Goal: Use online tool/utility: Utilize a website feature to perform a specific function

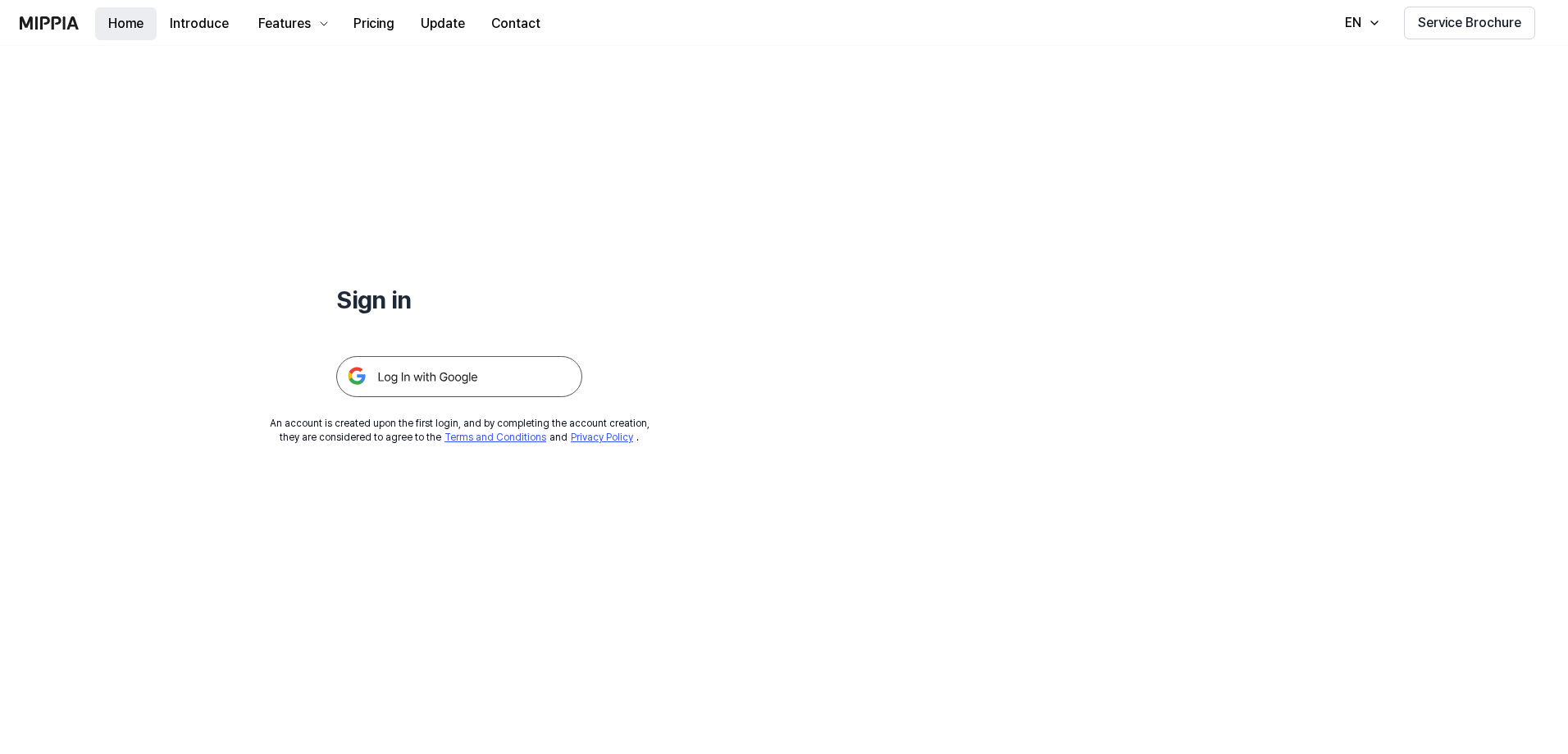
click at [117, 25] on button "Home" at bounding box center [126, 23] width 62 height 33
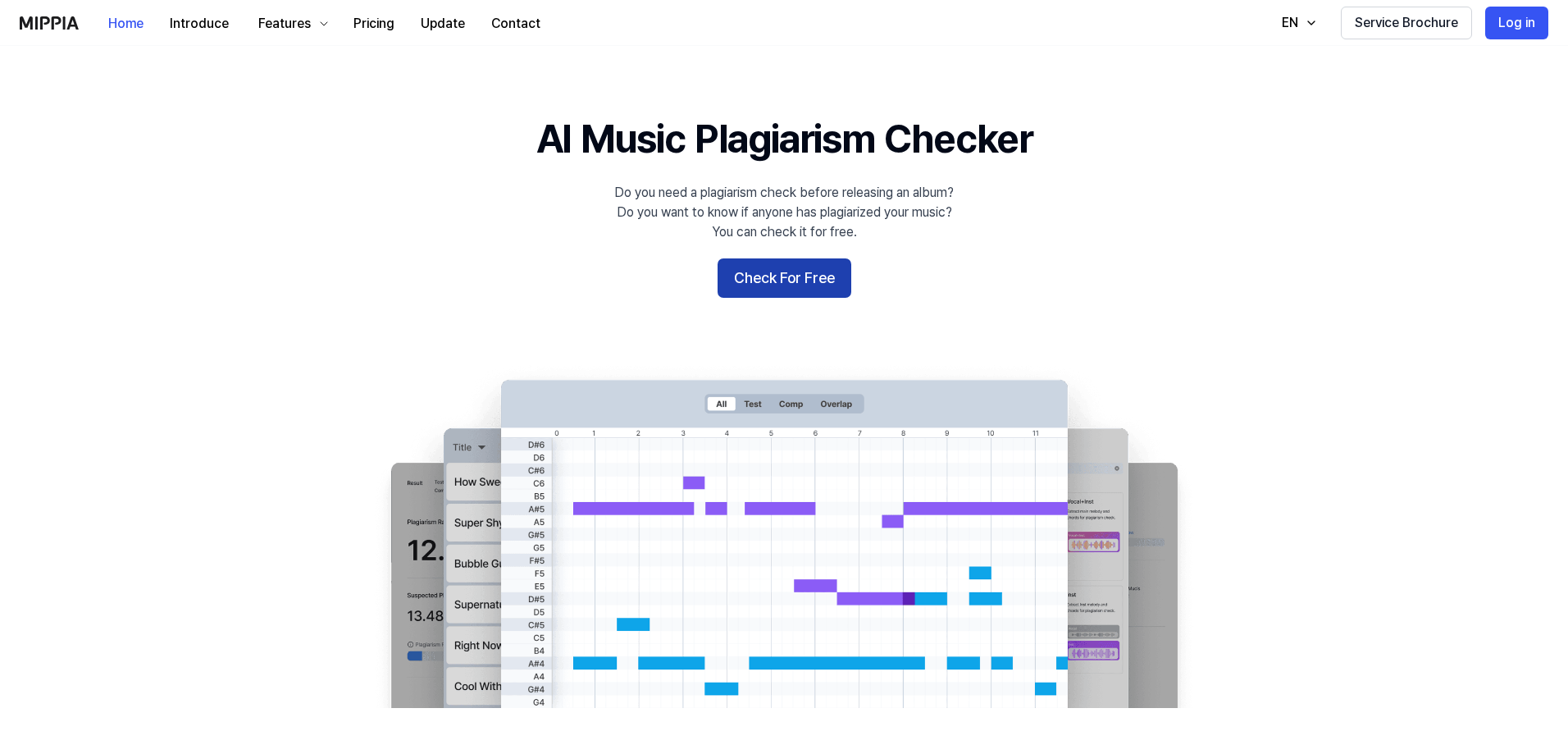
click at [783, 277] on button "Check For Free" at bounding box center [784, 278] width 133 height 39
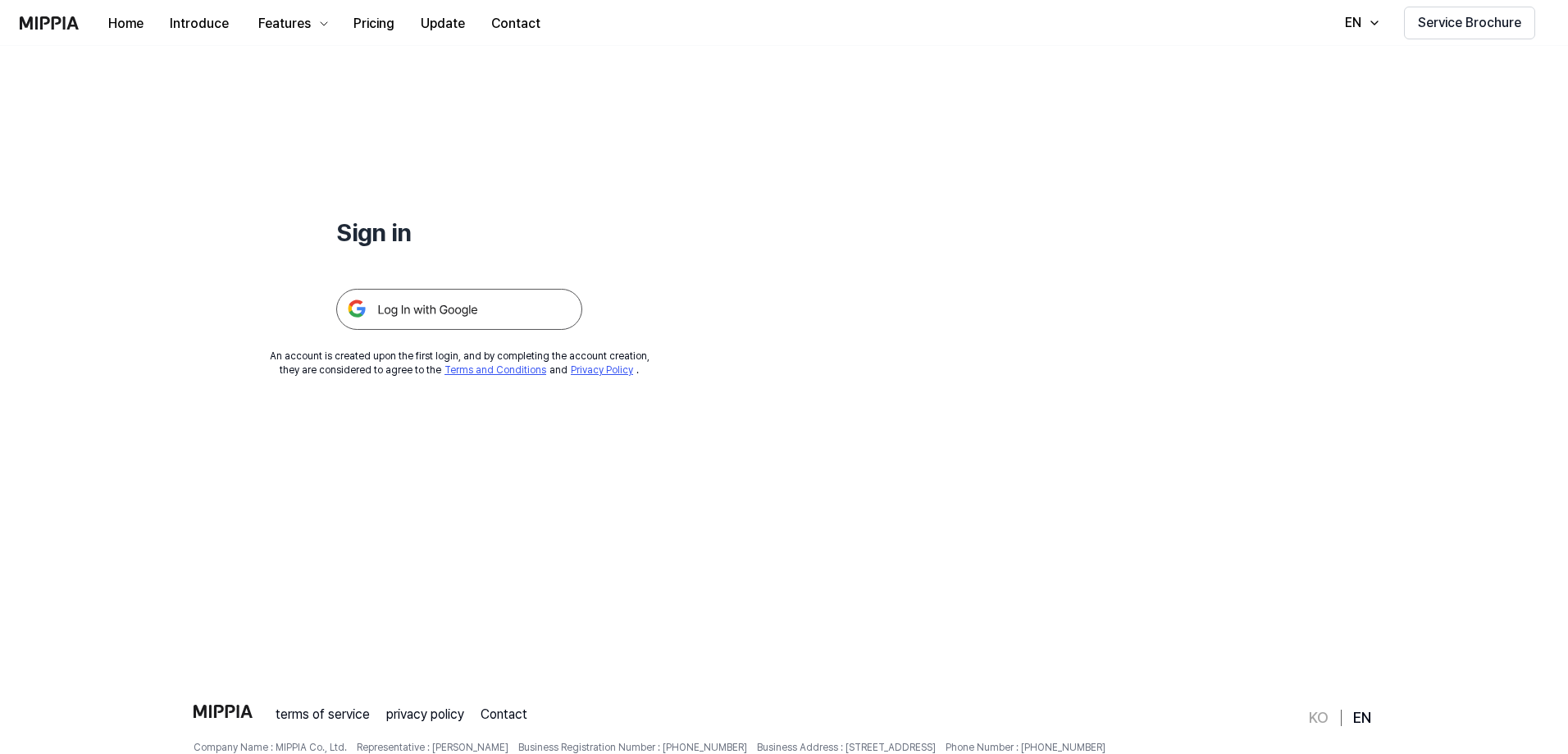
scroll to position [158, 0]
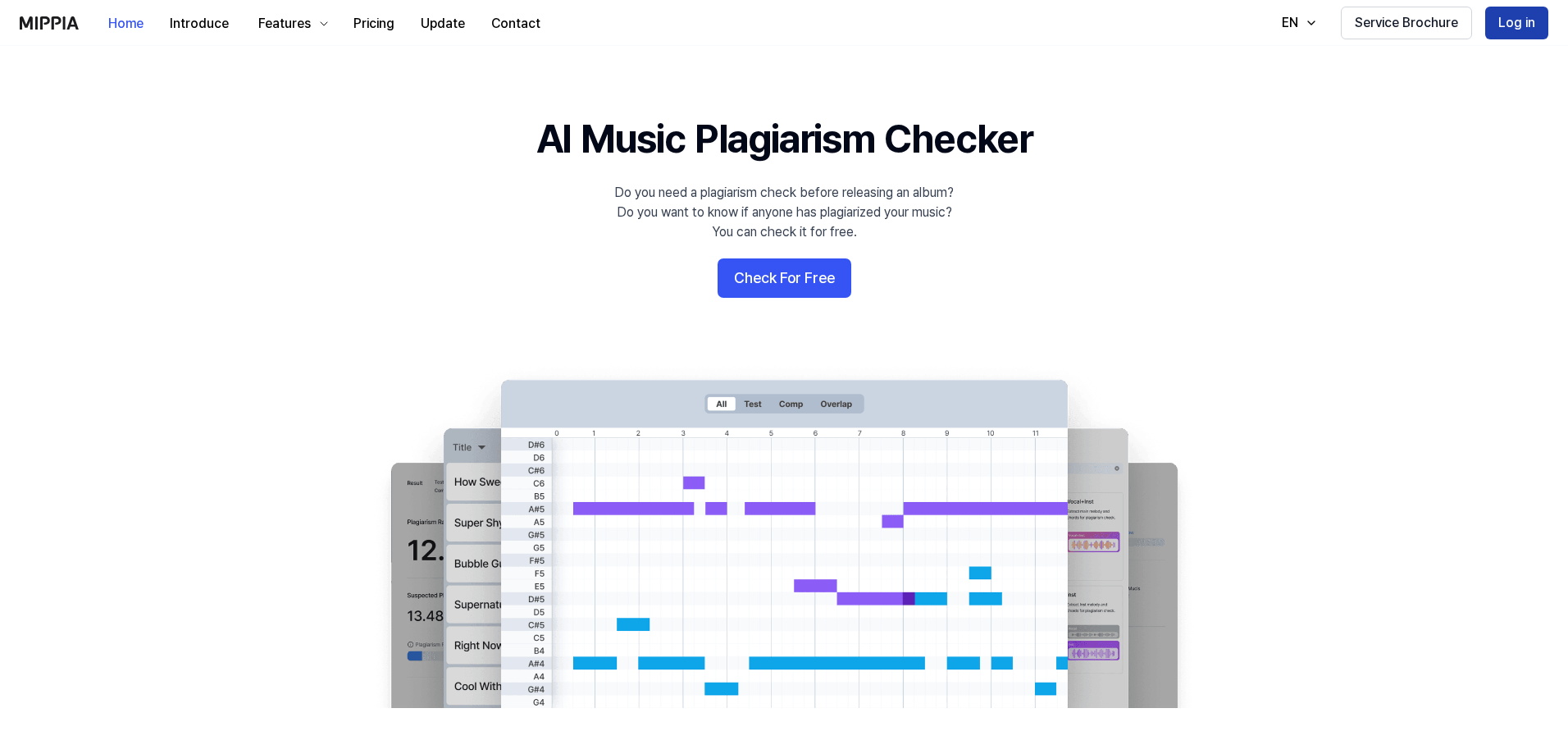
click at [1518, 17] on button "Log in" at bounding box center [1516, 23] width 63 height 33
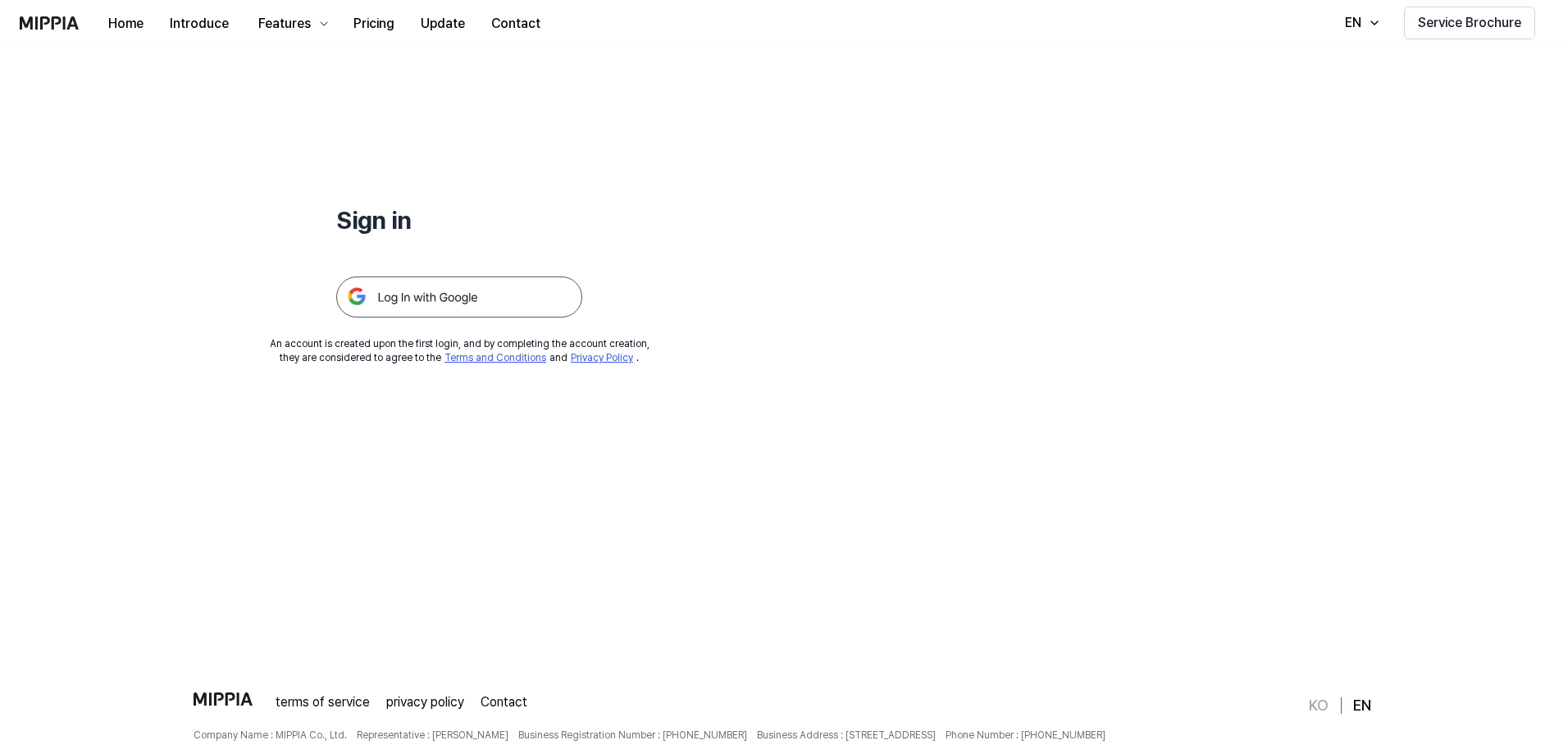
scroll to position [158, 0]
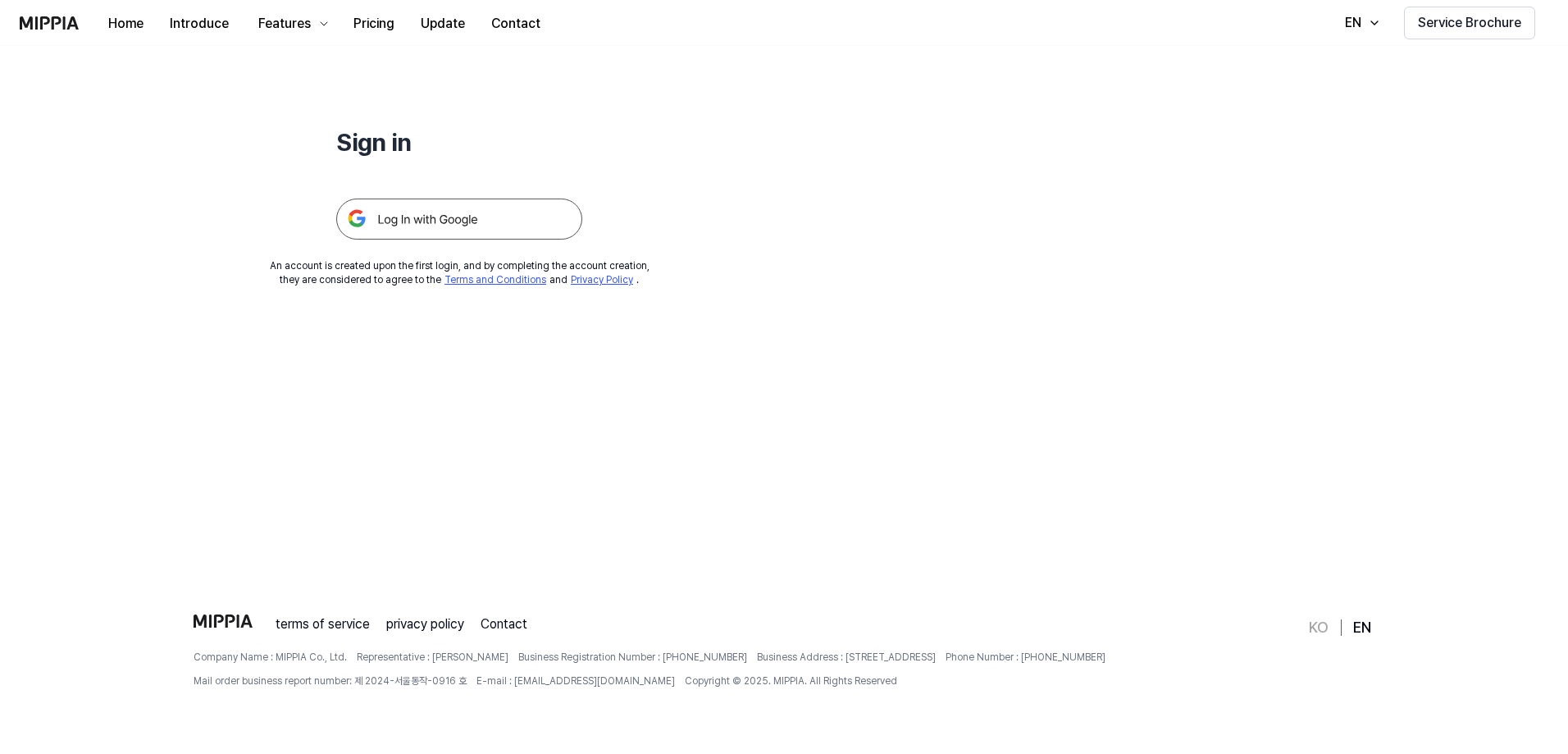
click at [518, 222] on img at bounding box center [458, 219] width 246 height 41
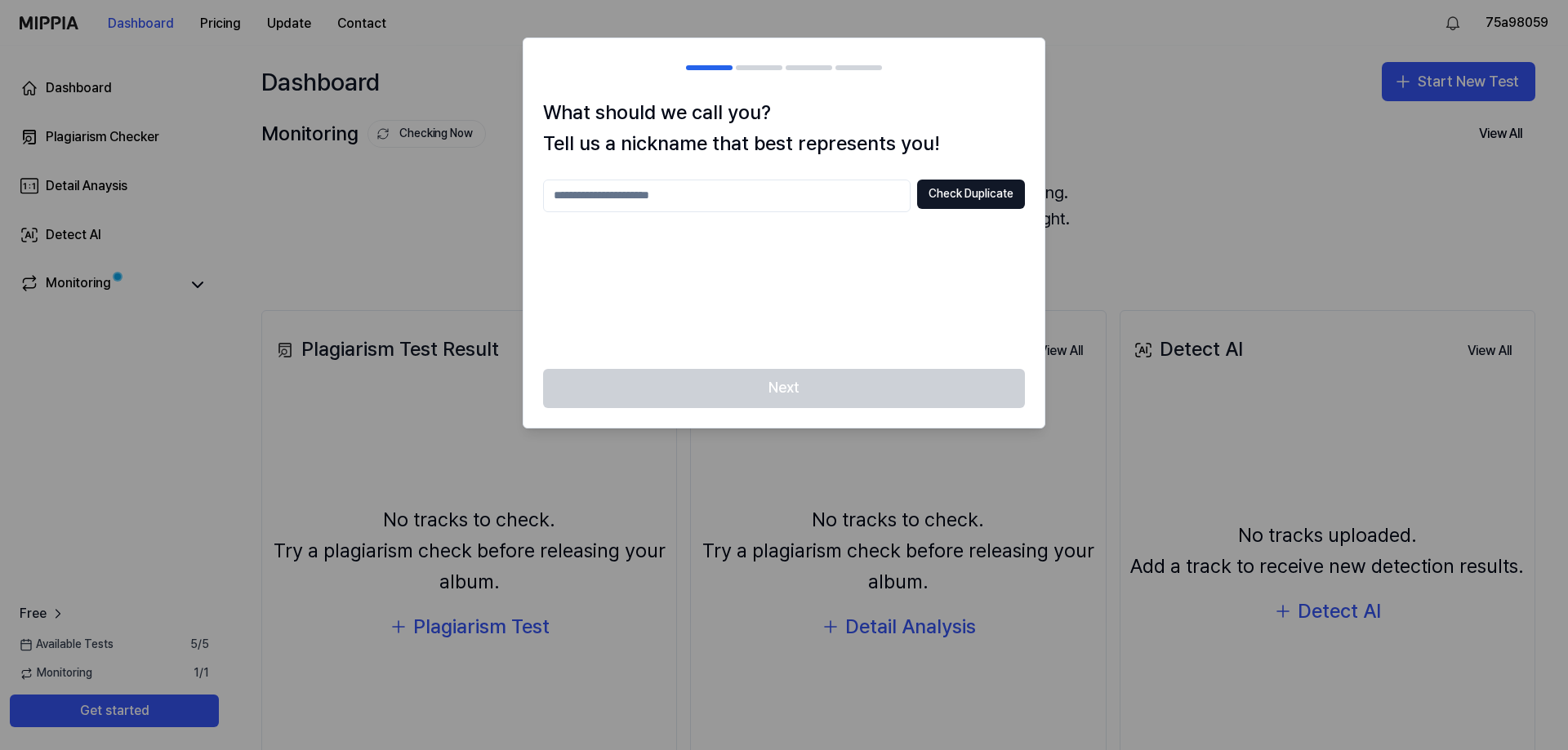
click at [861, 195] on input "text" at bounding box center [726, 195] width 368 height 32
type input "*****"
click at [738, 286] on div "***** Check Duplicate" at bounding box center [784, 264] width 481 height 170
click at [927, 202] on button "Check Duplicate" at bounding box center [971, 193] width 108 height 29
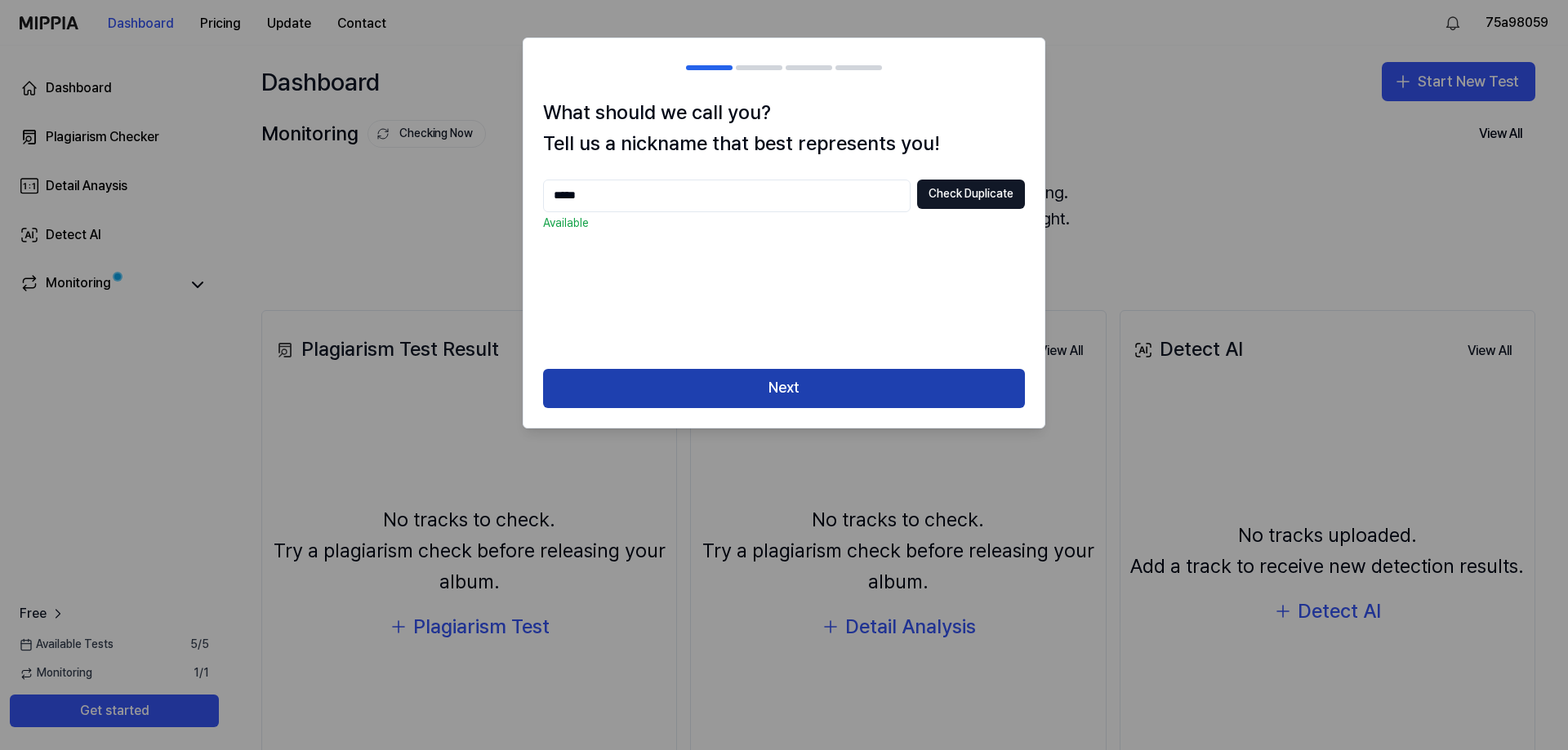
click at [759, 382] on button "Next" at bounding box center [784, 388] width 481 height 39
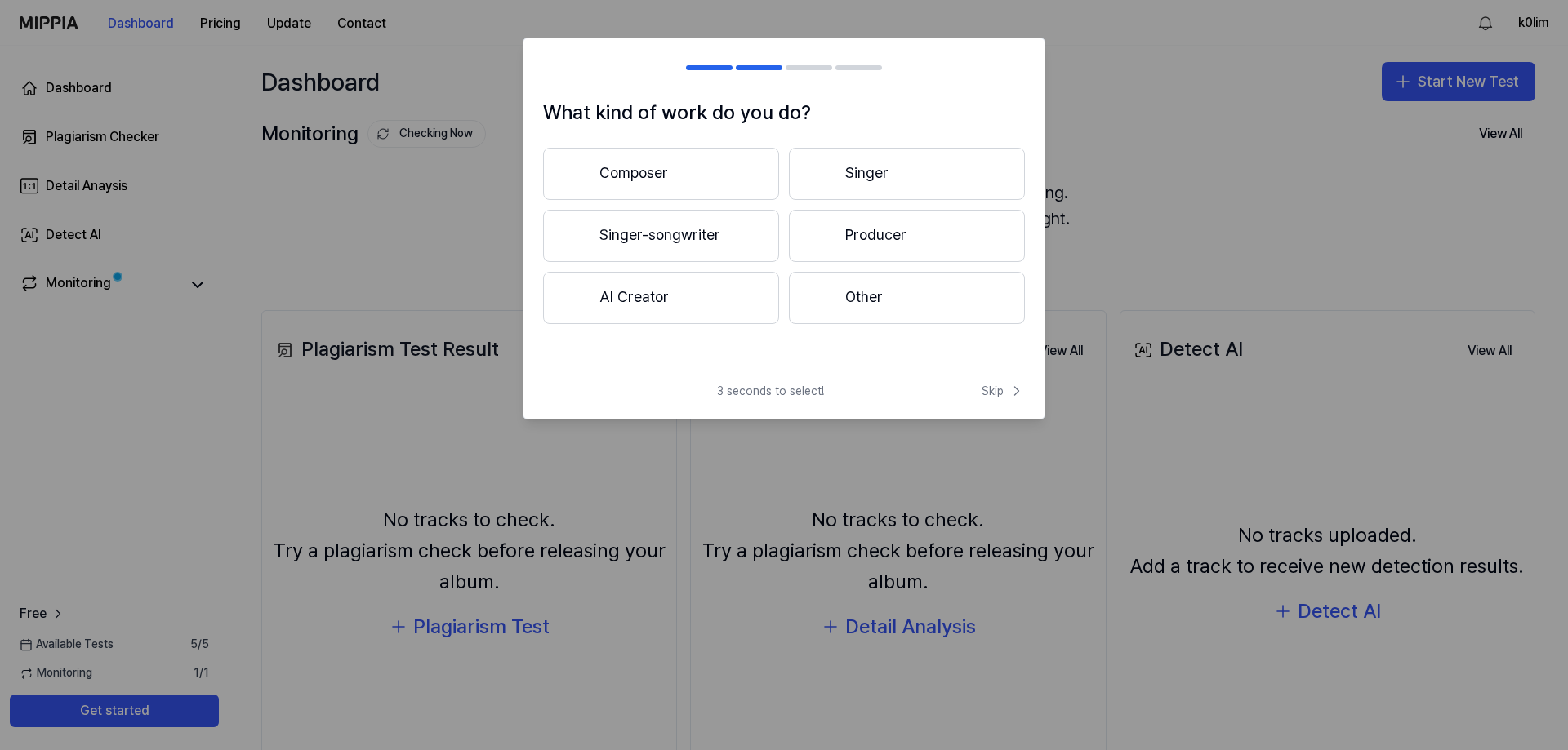
click at [721, 231] on button "Singer-songwriter" at bounding box center [661, 236] width 236 height 52
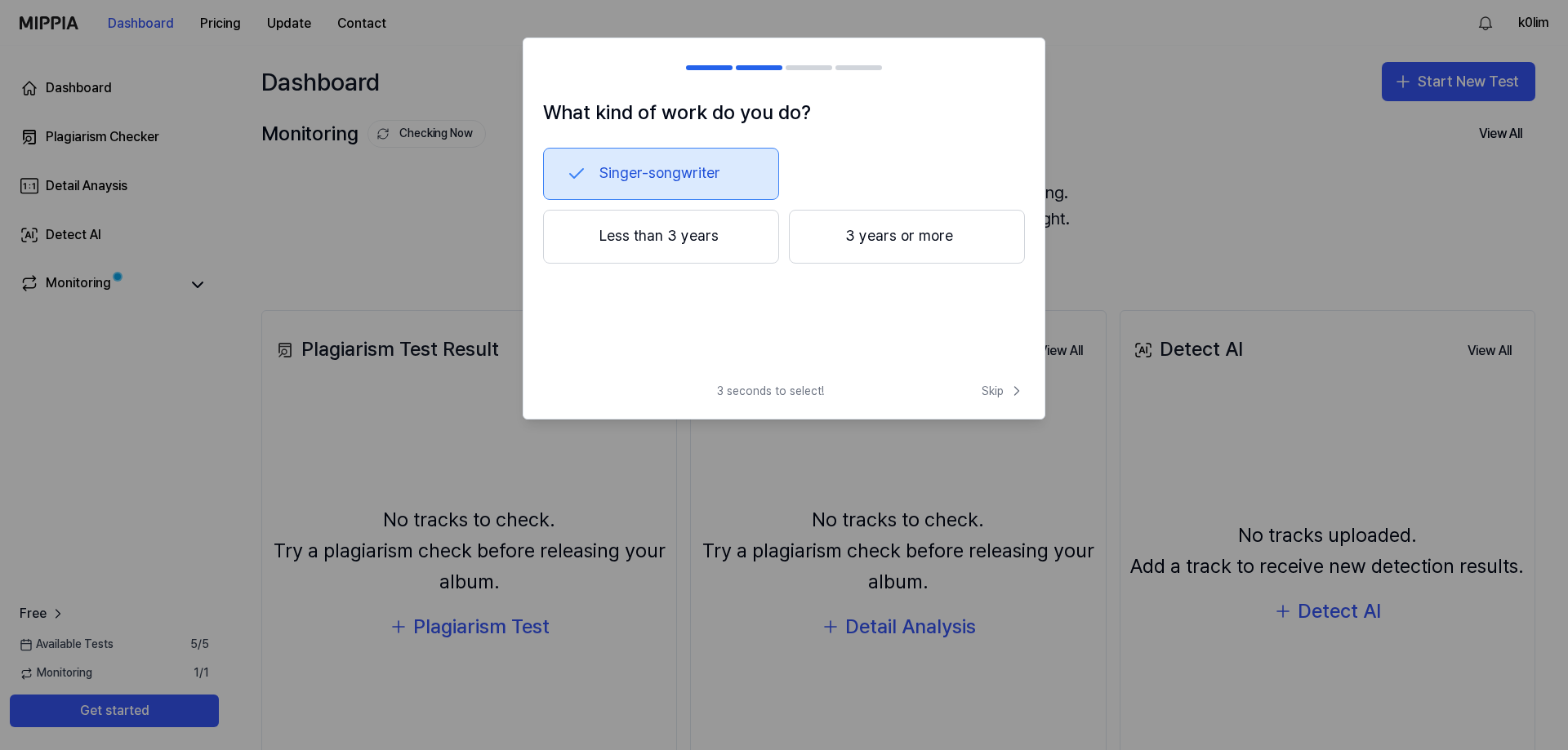
click at [673, 239] on button "Less than 3 years" at bounding box center [661, 236] width 236 height 54
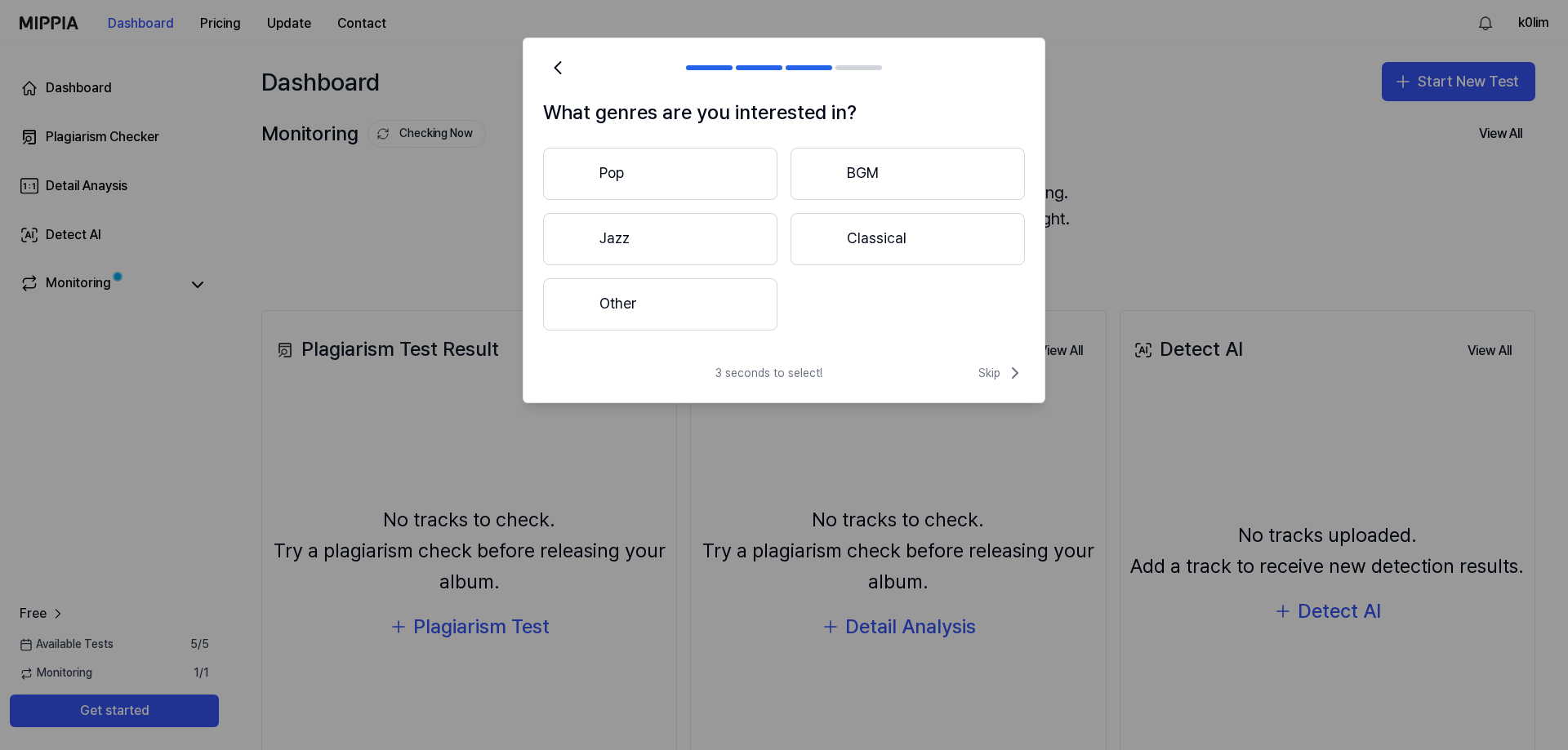
click at [692, 300] on button "Other" at bounding box center [660, 304] width 234 height 52
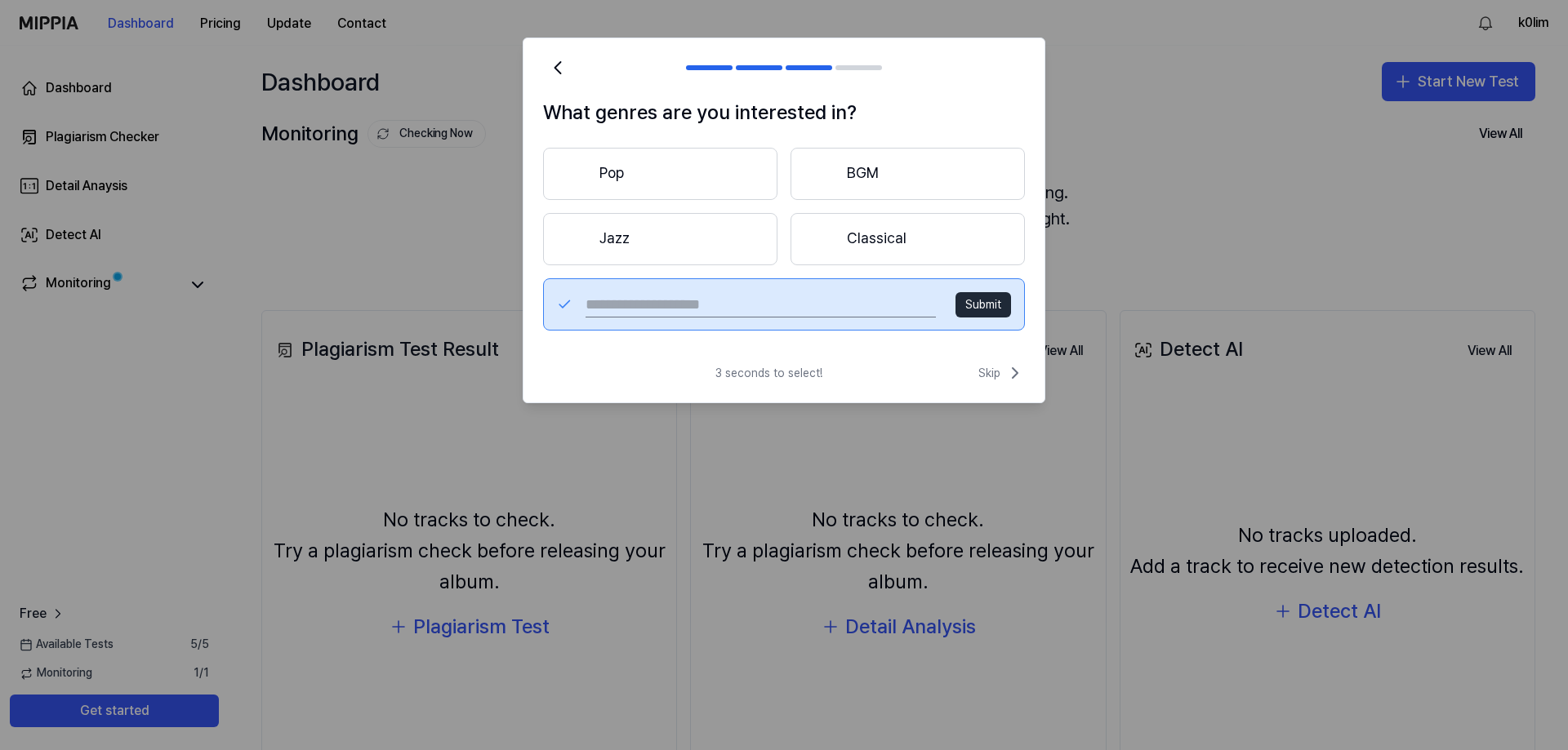
click at [725, 238] on button "Jazz" at bounding box center [660, 239] width 234 height 52
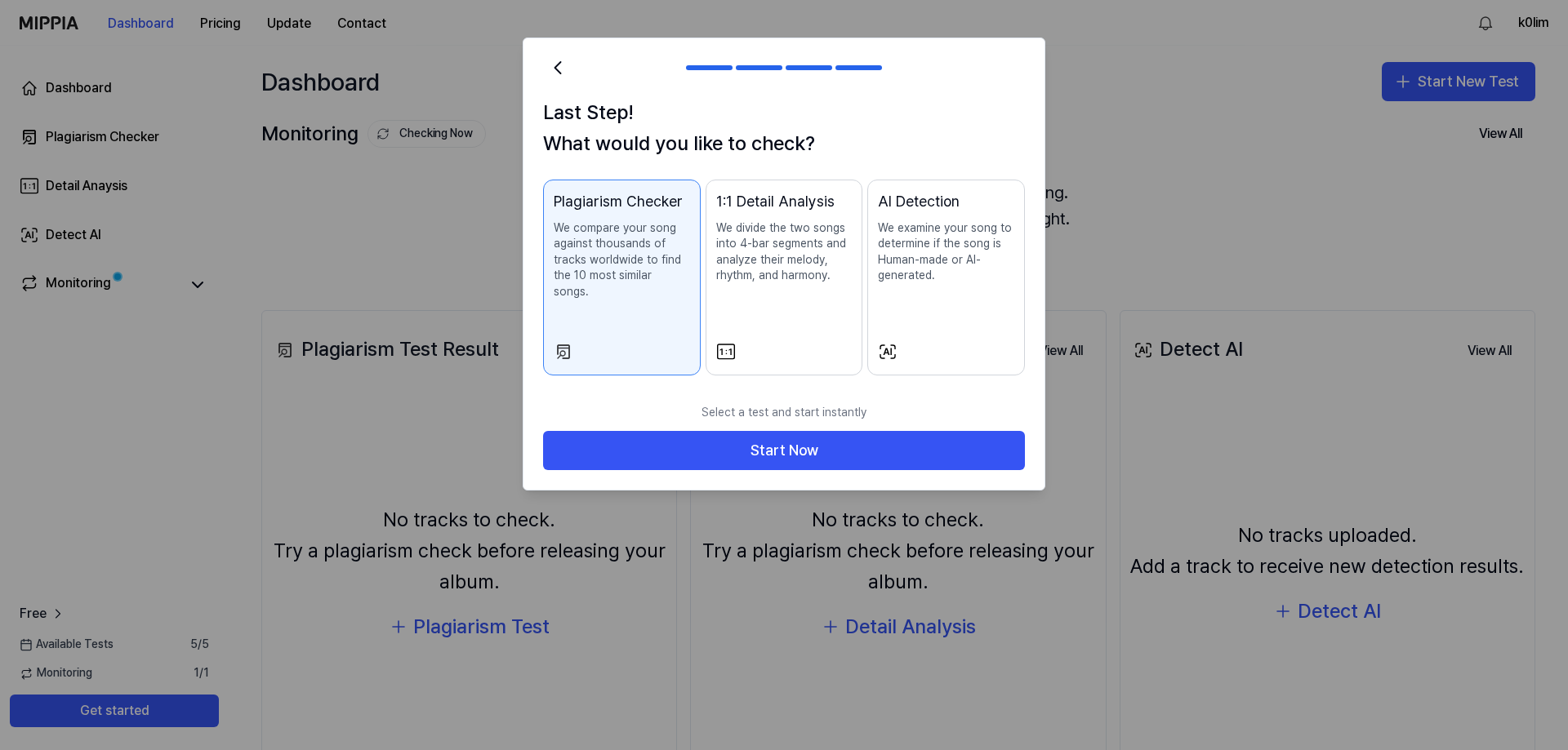
drag, startPoint x: 936, startPoint y: 268, endPoint x: 870, endPoint y: 228, distance: 77.2
click at [870, 228] on button "AI Detection We examine your song to determine if the song is Human-made or AI-…" at bounding box center [946, 277] width 158 height 197
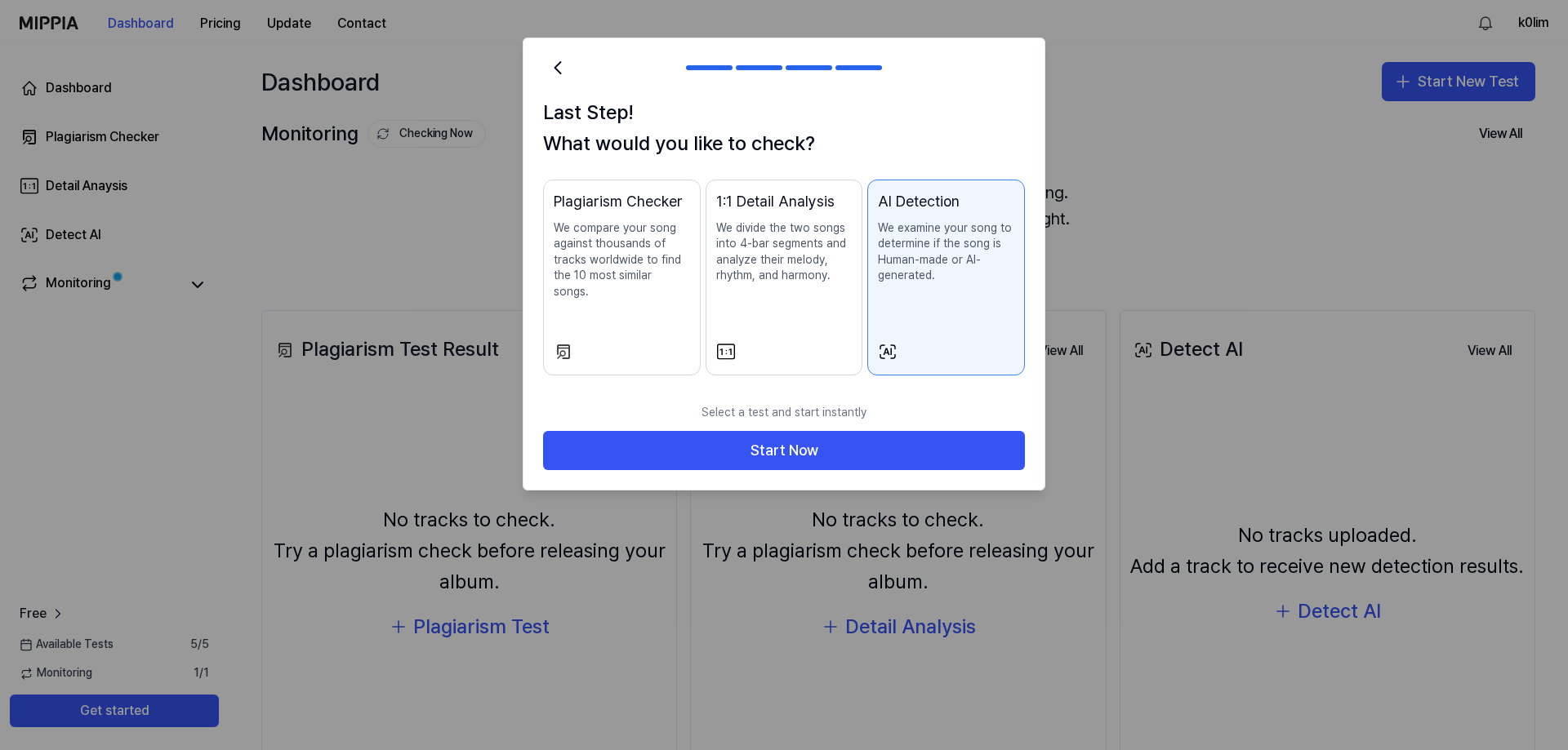
drag, startPoint x: 880, startPoint y: 221, endPoint x: 827, endPoint y: 234, distance: 54.6
click at [878, 226] on p "We examine your song to determine if the song is Human-made or AI-generated." at bounding box center [945, 252] width 136 height 64
click at [795, 235] on p "We divide the two songs into 4-bar segments and analyze their melody, rhythm, a…" at bounding box center [784, 252] width 136 height 64
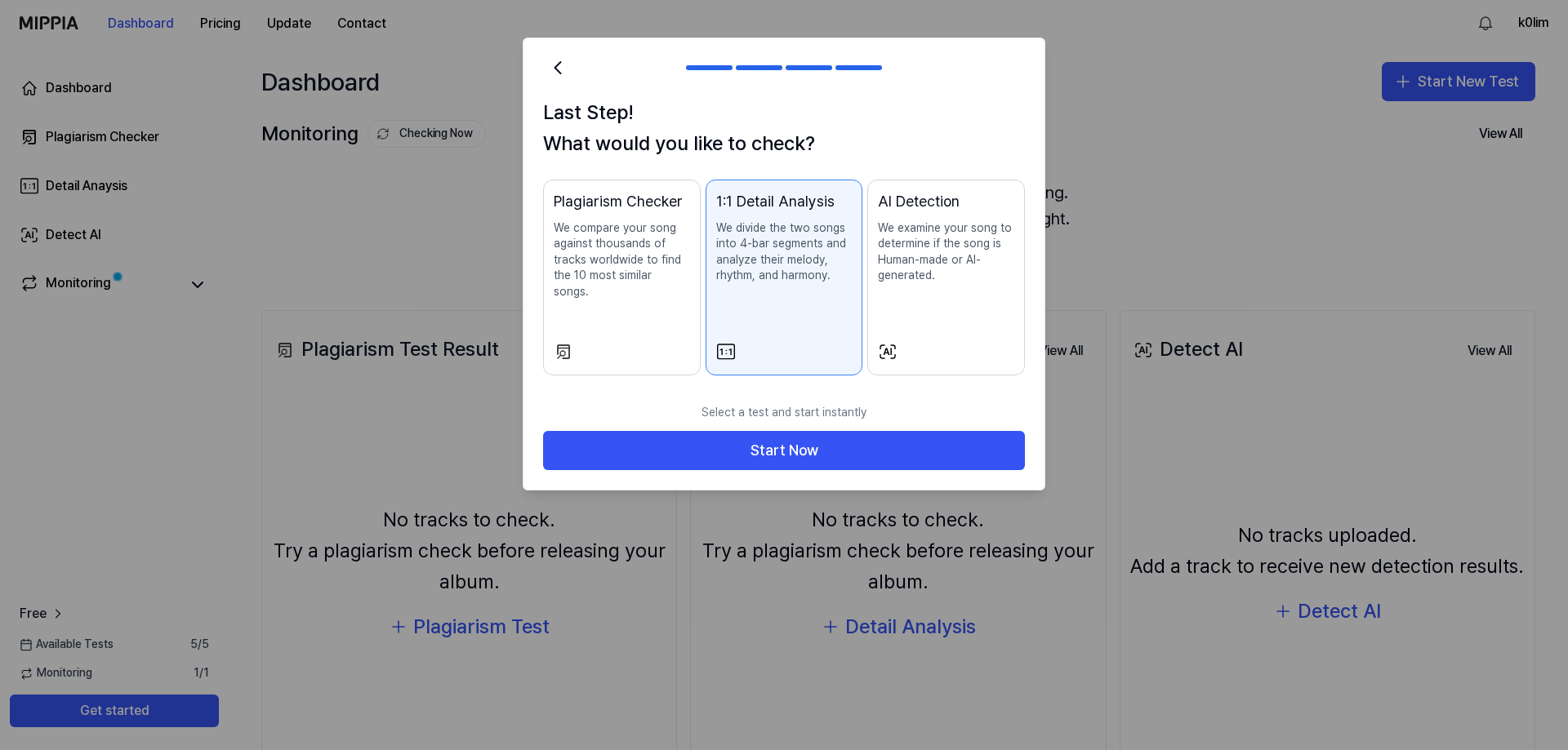
click at [593, 268] on p "We compare your song against thousands of tracks worldwide to find the 10 most …" at bounding box center [622, 261] width 136 height 80
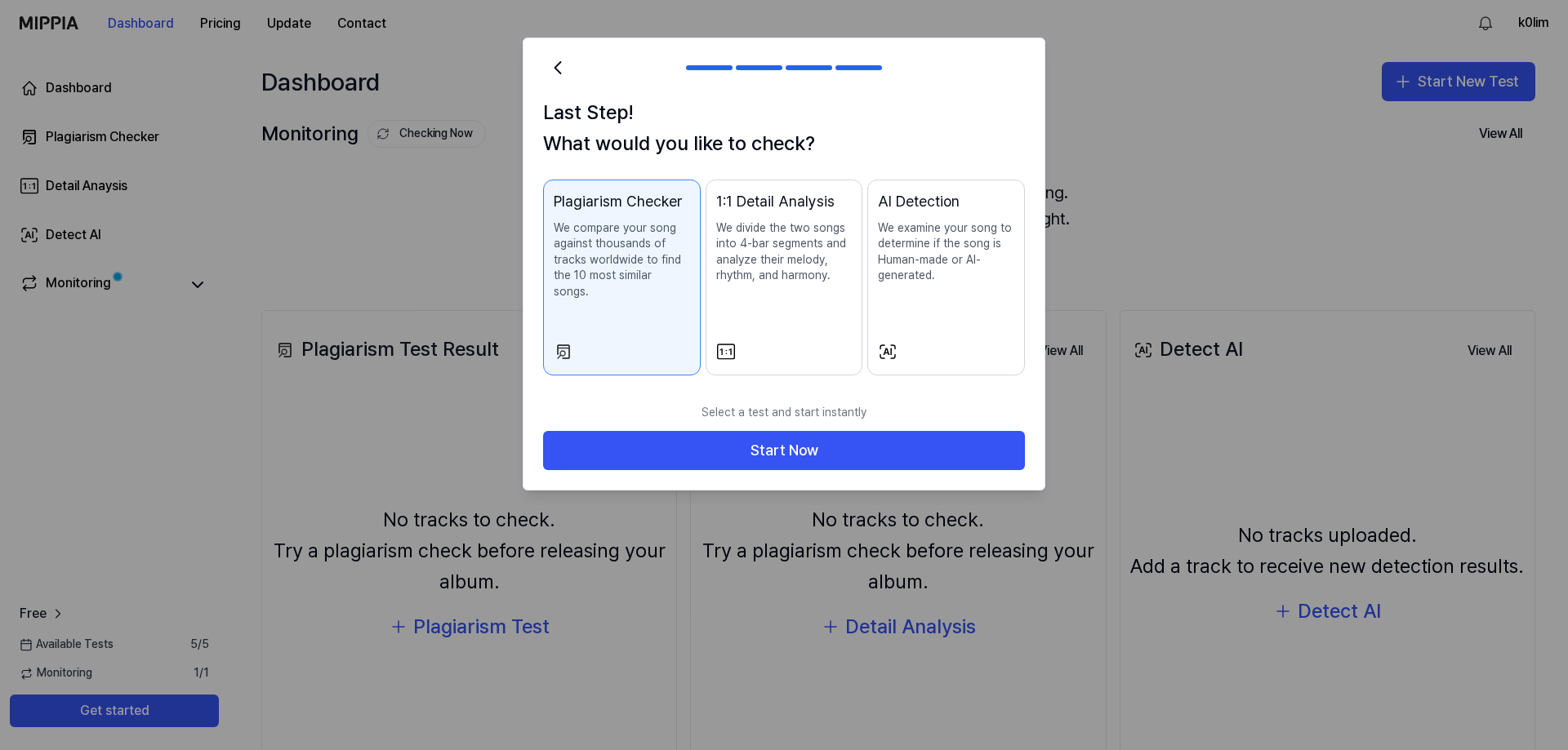
click at [950, 247] on p "We examine your song to determine if the song is Human-made or AI-generated." at bounding box center [945, 252] width 136 height 64
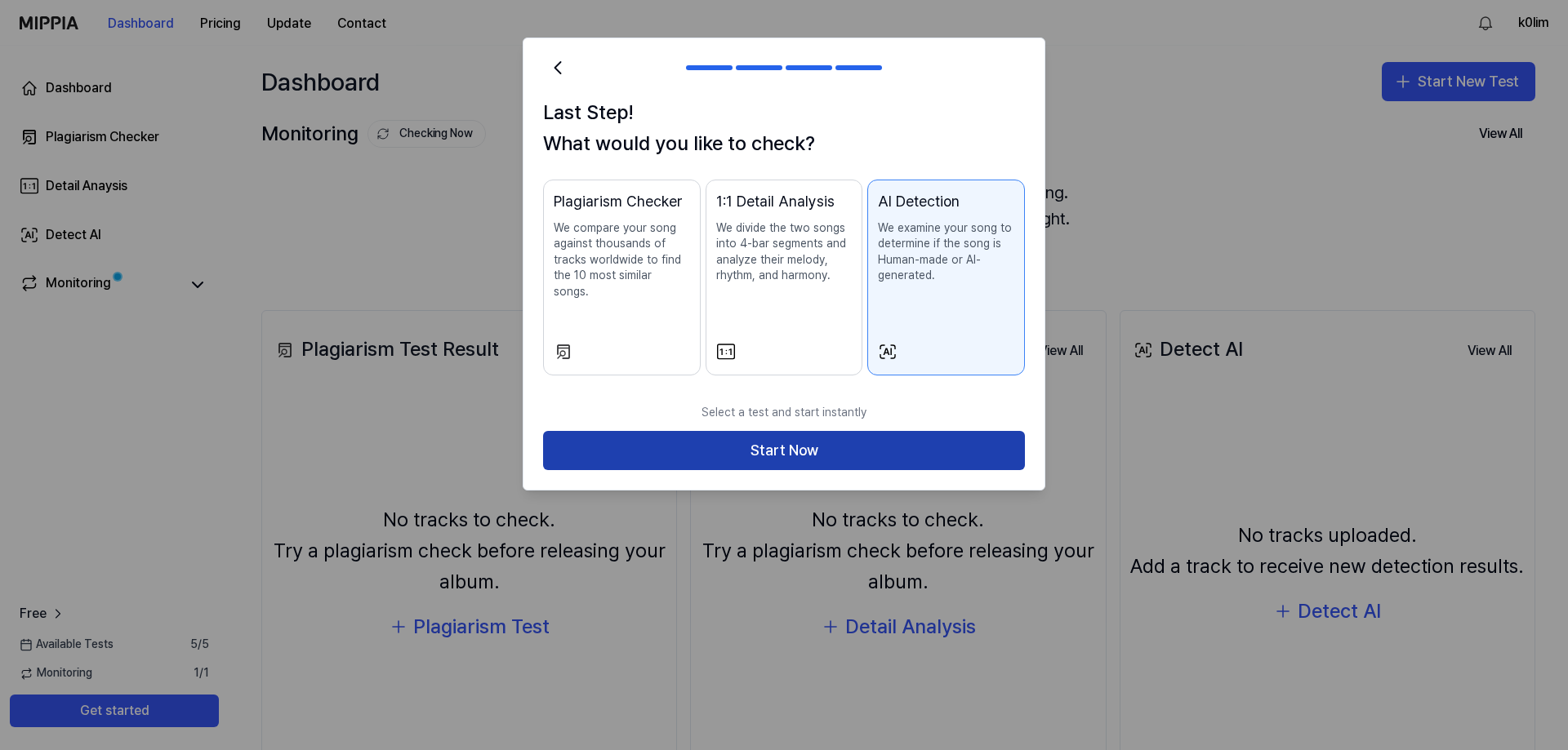
click at [821, 435] on button "Start Now" at bounding box center [784, 450] width 481 height 39
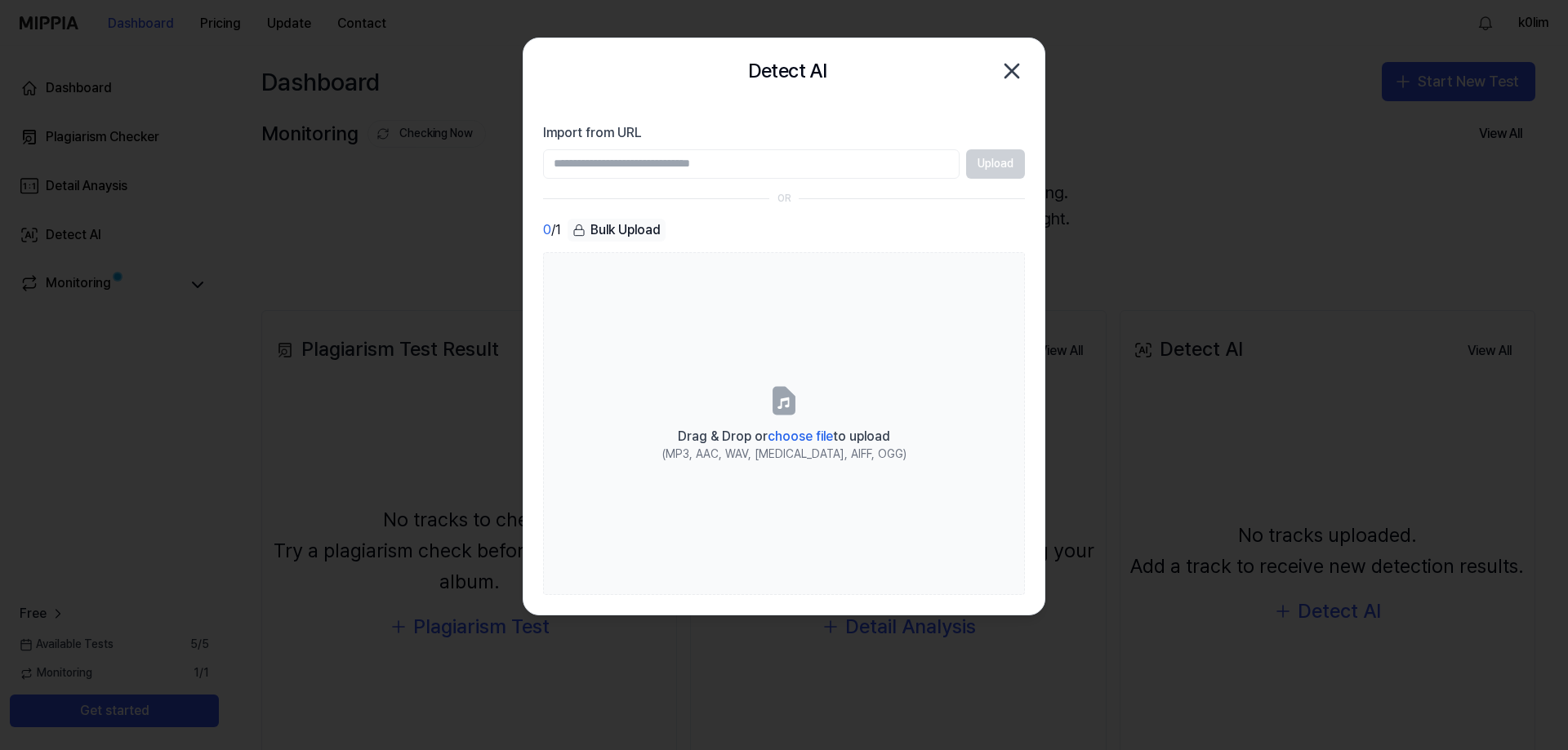
click at [1020, 79] on icon "button" at bounding box center [1011, 71] width 26 height 26
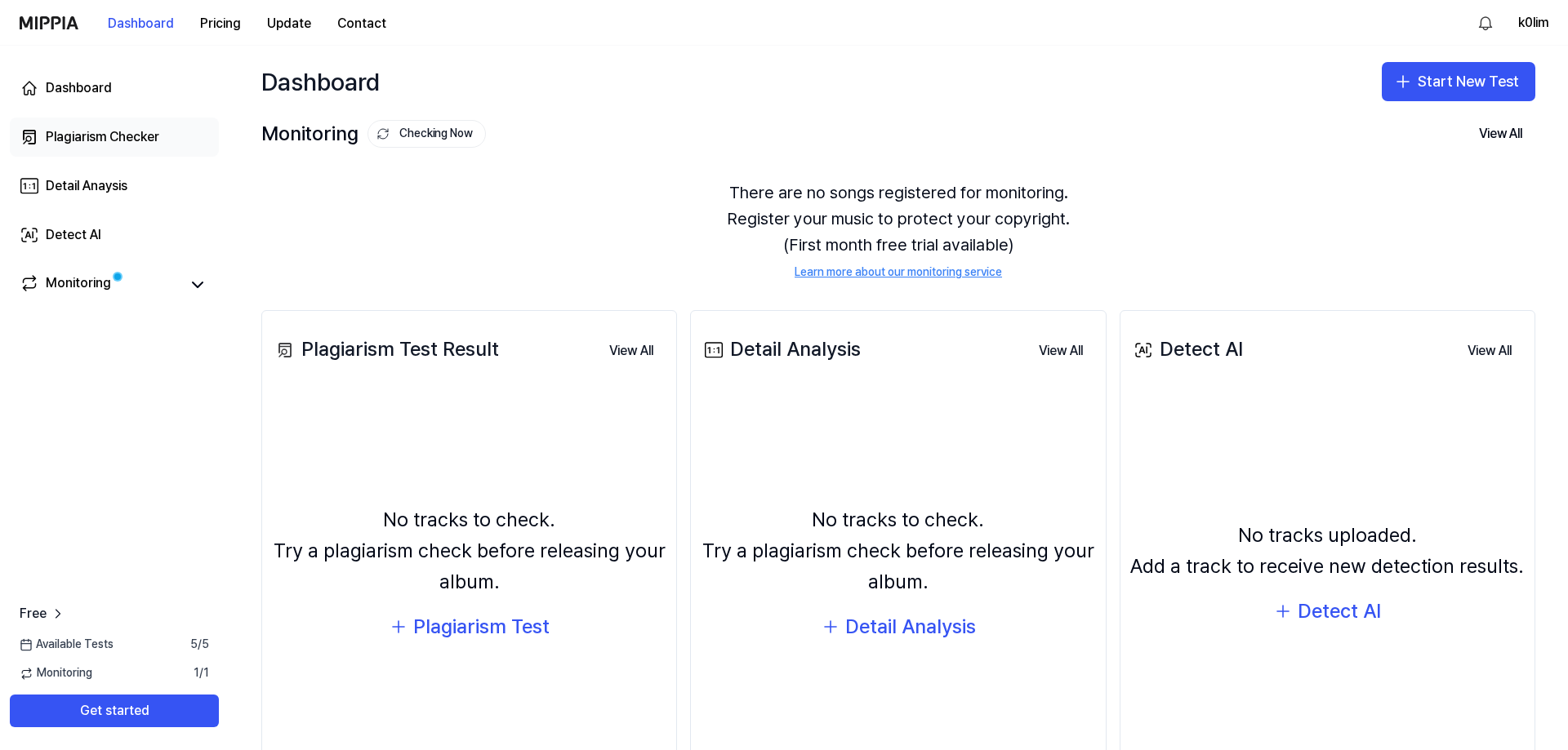
click at [101, 119] on link "Plagiarism Checker" at bounding box center [115, 137] width 209 height 39
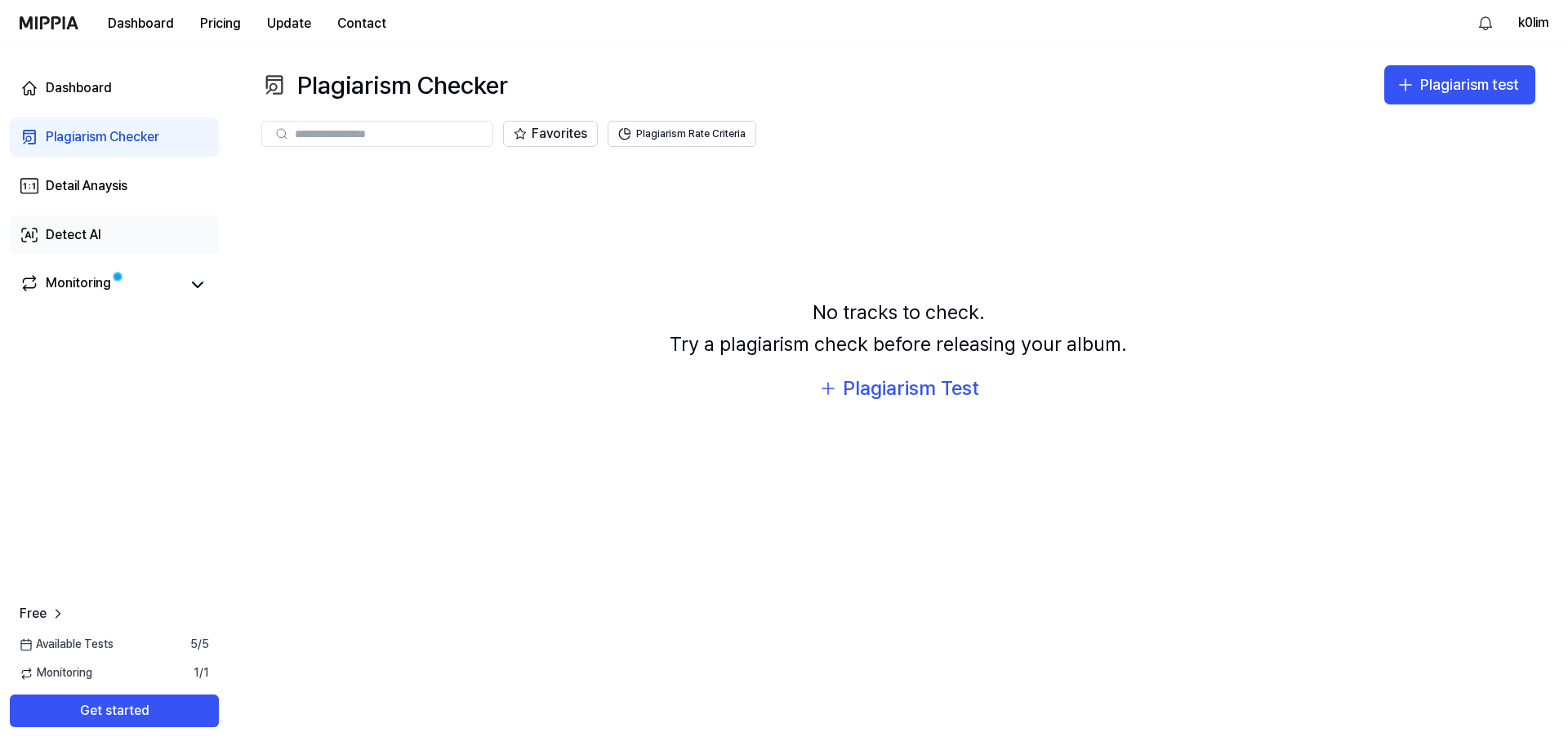
click at [109, 243] on link "Detect AI" at bounding box center [115, 235] width 209 height 39
